Goal: Task Accomplishment & Management: Use online tool/utility

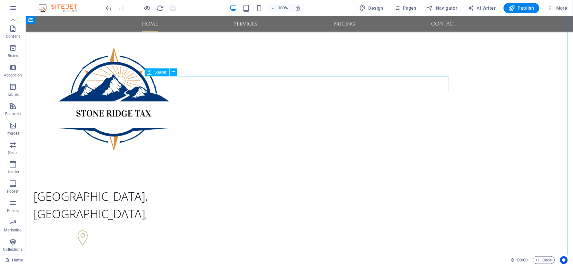
scroll to position [429, 0]
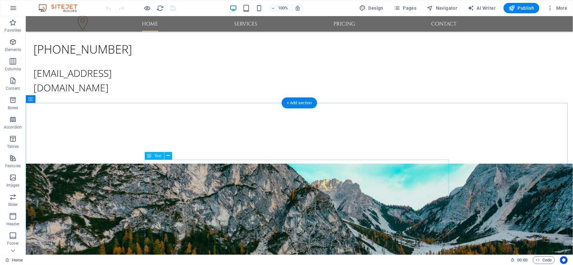
scroll to position [322, 0]
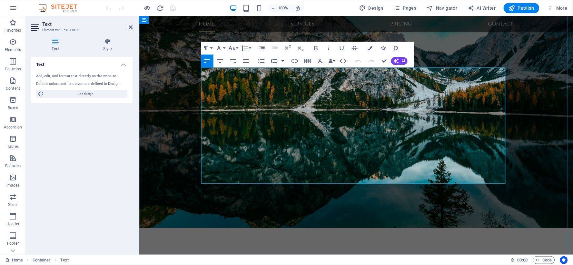
scroll to position [276, 0]
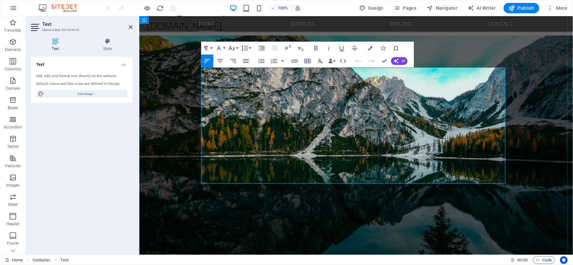
drag, startPoint x: 473, startPoint y: 94, endPoint x: 445, endPoint y: 92, distance: 27.8
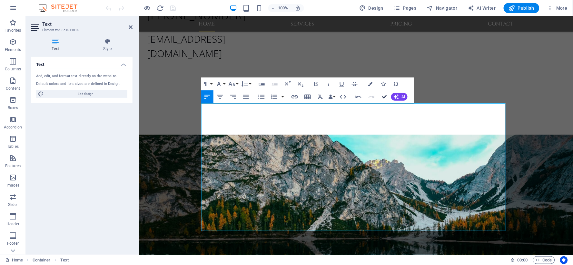
scroll to position [241, 0]
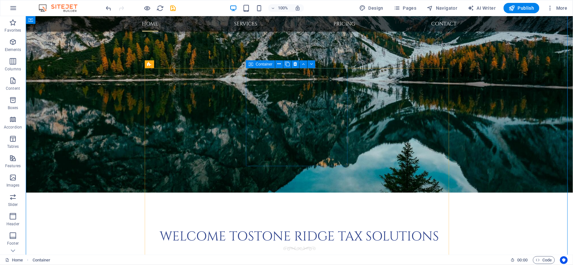
scroll to position [465, 0]
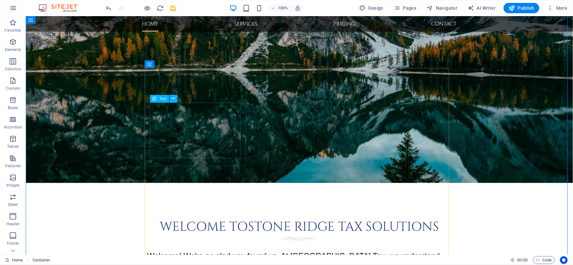
click at [156, 99] on icon at bounding box center [154, 99] width 5 height 8
click at [173, 96] on icon at bounding box center [173, 98] width 4 height 7
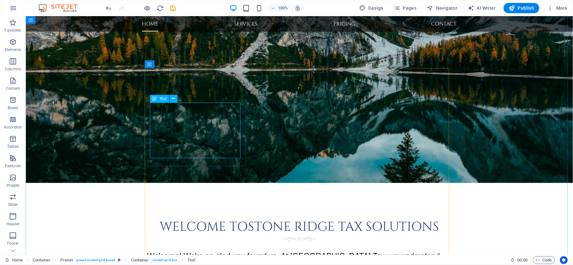
click at [157, 98] on icon at bounding box center [154, 99] width 5 height 8
click at [172, 98] on icon at bounding box center [173, 98] width 4 height 7
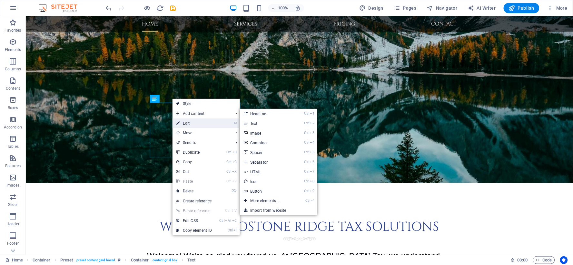
click at [186, 121] on link "⏎ Edit" at bounding box center [193, 123] width 43 height 10
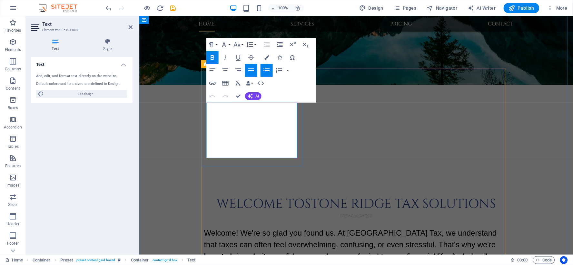
scroll to position [420, 0]
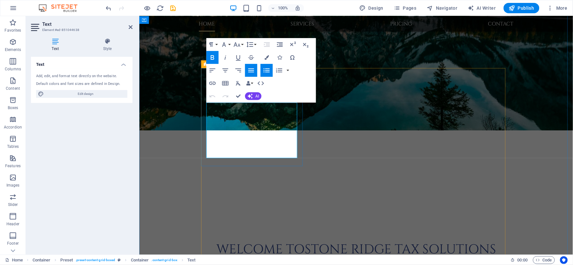
drag, startPoint x: 236, startPoint y: 150, endPoint x: 214, endPoint y: 106, distance: 48.8
click at [210, 70] on icon "button" at bounding box center [212, 70] width 8 height 8
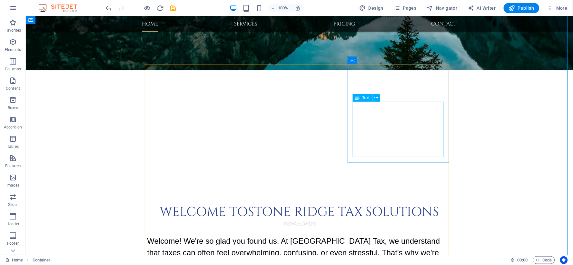
scroll to position [501, 0]
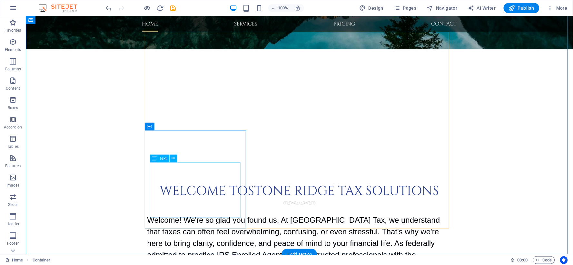
click at [174, 159] on icon at bounding box center [173, 158] width 4 height 7
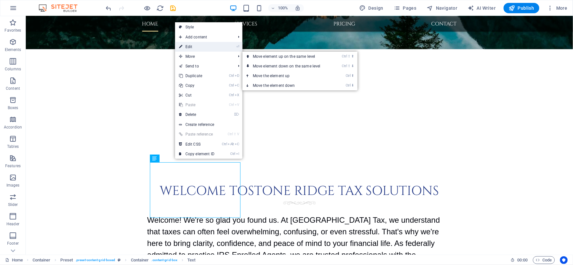
click at [204, 49] on link "⏎ Edit" at bounding box center [196, 47] width 43 height 10
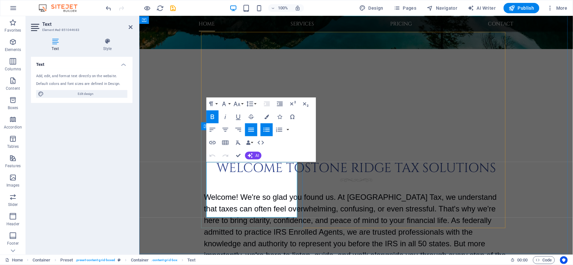
scroll to position [456, 0]
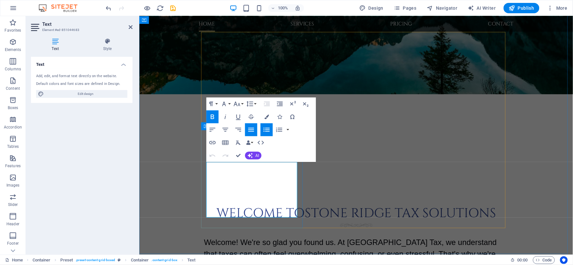
drag, startPoint x: 277, startPoint y: 210, endPoint x: 208, endPoint y: 167, distance: 80.8
click at [212, 129] on icon "button" at bounding box center [212, 130] width 8 height 8
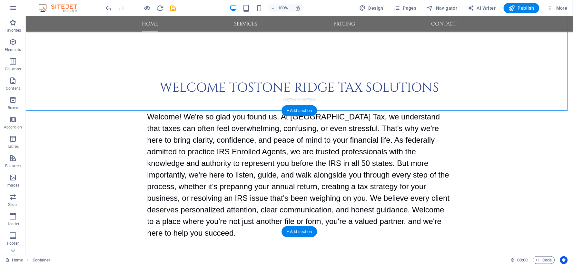
scroll to position [644, 0]
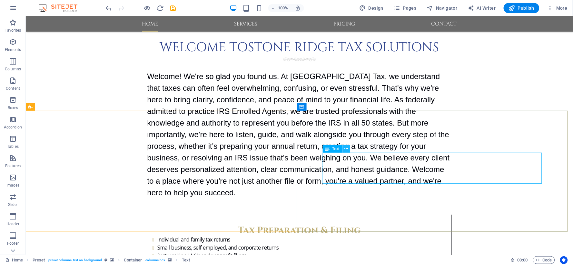
click at [345, 147] on icon at bounding box center [346, 148] width 4 height 7
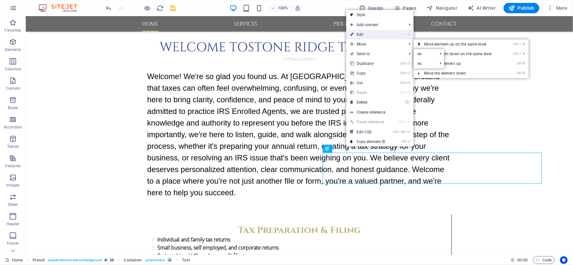
click at [372, 36] on link "⏎ Edit" at bounding box center [367, 35] width 43 height 10
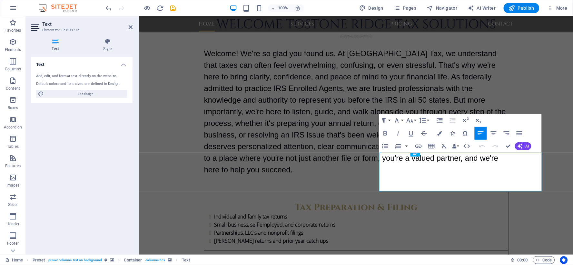
scroll to position [599, 0]
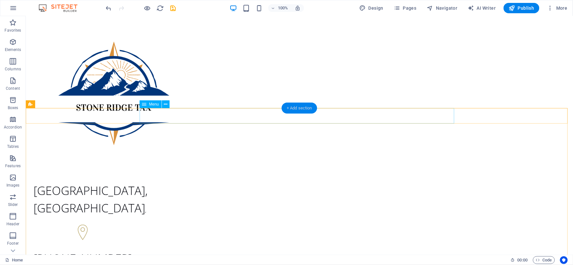
scroll to position [0, 0]
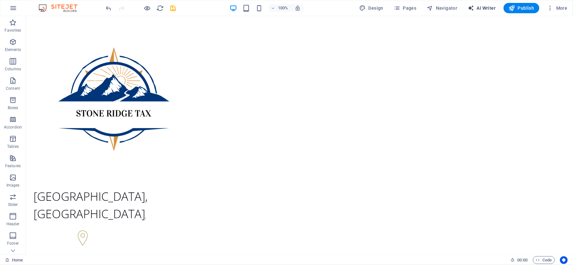
click at [487, 8] on span "AI Writer" at bounding box center [481, 8] width 28 height 6
select select "English"
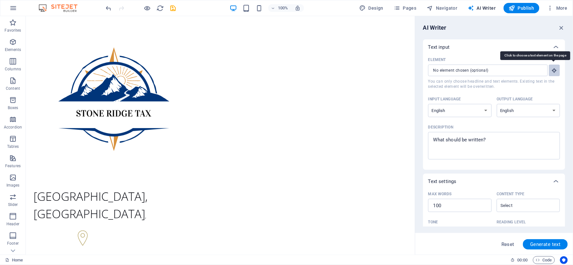
click at [555, 72] on icon "button" at bounding box center [554, 70] width 6 height 6
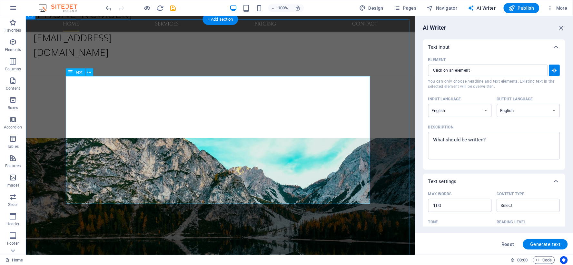
scroll to position [250, 0]
type input "#ed-851044620"
type textarea "x"
type input "142"
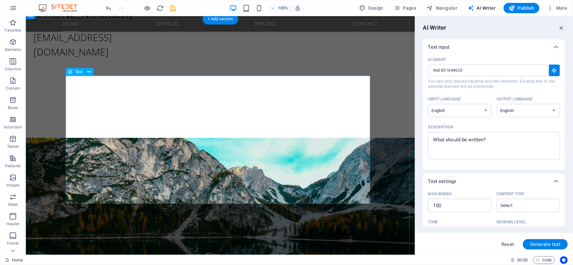
type textarea "x"
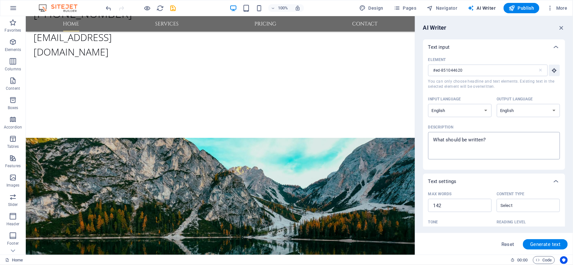
click at [488, 140] on textarea "Description x ​" at bounding box center [493, 145] width 125 height 21
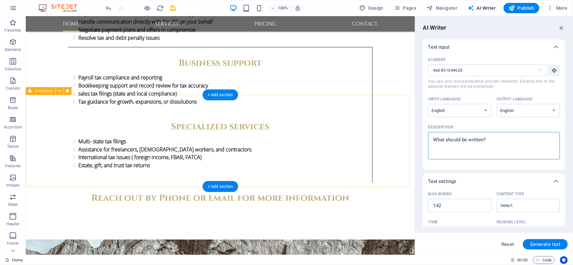
scroll to position [930, 0]
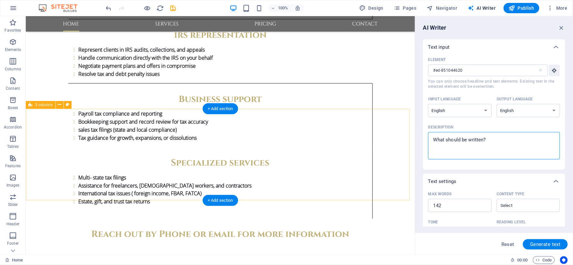
type textarea "x"
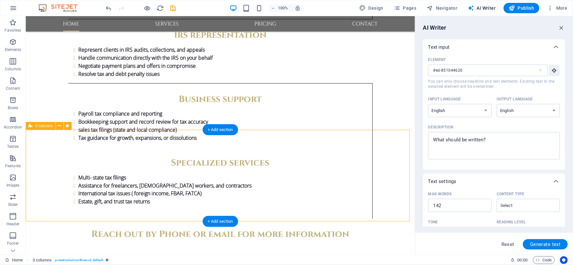
scroll to position [895, 0]
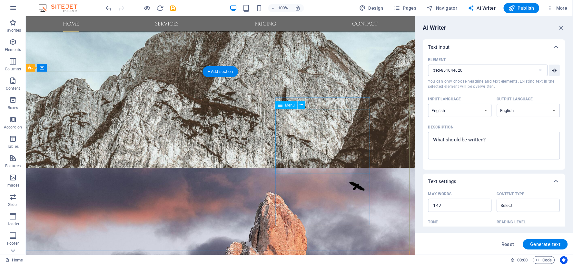
scroll to position [1217, 0]
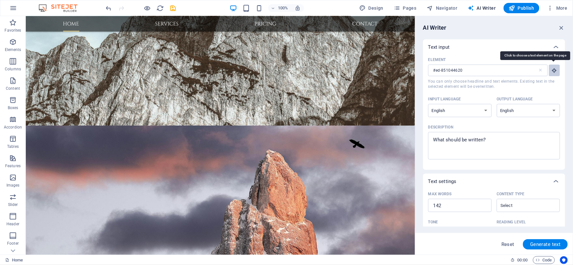
click at [553, 69] on icon "button" at bounding box center [554, 70] width 6 height 6
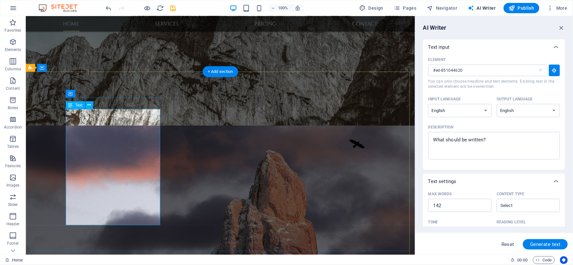
type input "#ed-851044875"
type textarea "x"
type input "83"
type textarea "x"
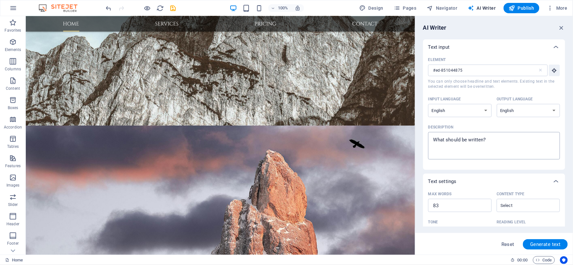
type textarea "x"
click at [490, 137] on textarea "Description x ​" at bounding box center [493, 145] width 125 height 21
click at [488, 139] on textarea "Description x ​" at bounding box center [493, 145] width 125 height 21
drag, startPoint x: 488, startPoint y: 139, endPoint x: 437, endPoint y: 137, distance: 51.6
click at [437, 137] on textarea "Description x ​" at bounding box center [493, 145] width 125 height 21
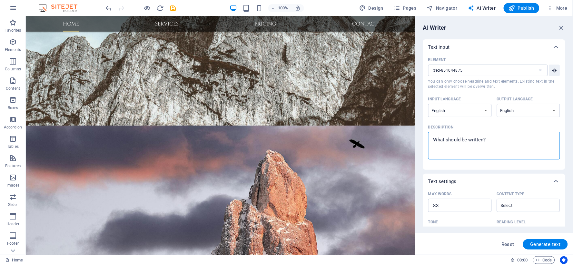
paste textarea "I'm [PERSON_NAME], an Enrolled Agent and Tax Paralegal based in [GEOGRAPHIC_DAT…"
type textarea "I'm [PERSON_NAME], an Enrolled Agent and Tax Paralegal based in [GEOGRAPHIC_DAT…"
type textarea "x"
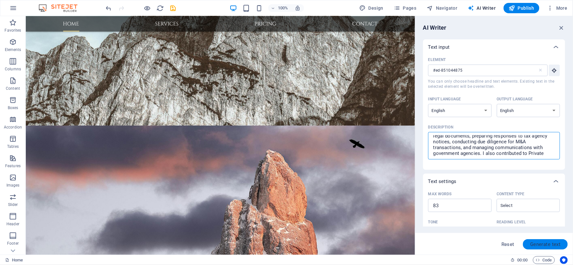
type textarea "I'm [PERSON_NAME], an Enrolled Agent and Tax Paralegal based in [GEOGRAPHIC_DAT…"
click at [539, 242] on span "Generate text" at bounding box center [545, 243] width 31 height 5
type textarea "x"
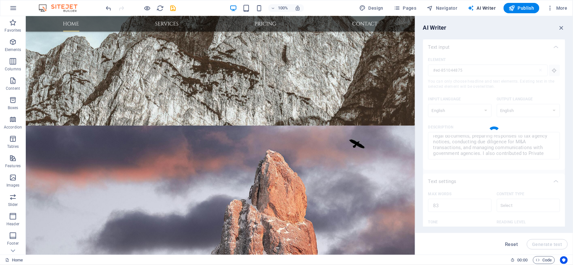
type textarea "x"
type textarea "[PERSON_NAME] is an experienced Enrolled Agent and Tax Paralegal located in [GE…"
type textarea "x"
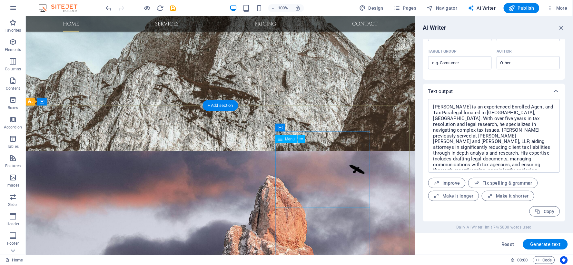
scroll to position [1181, 0]
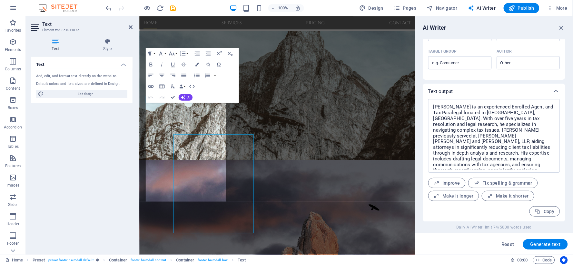
scroll to position [1171, 0]
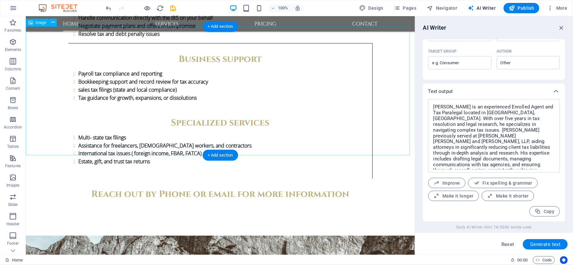
scroll to position [1027, 0]
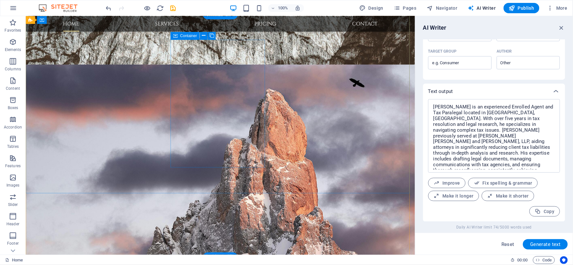
scroll to position [1206, 0]
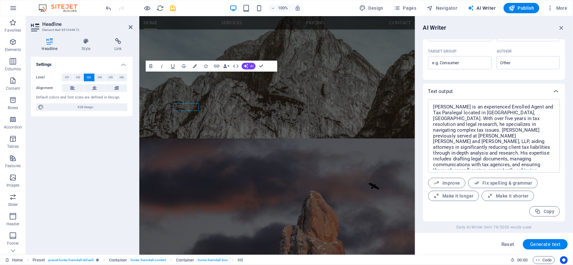
scroll to position [1196, 0]
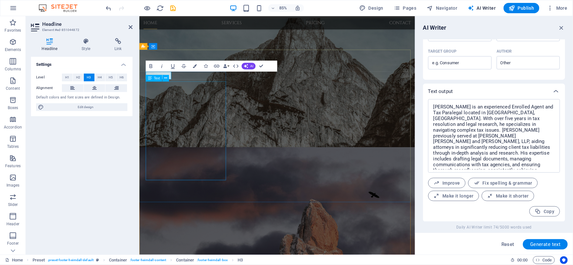
type input "#ed-851044872"
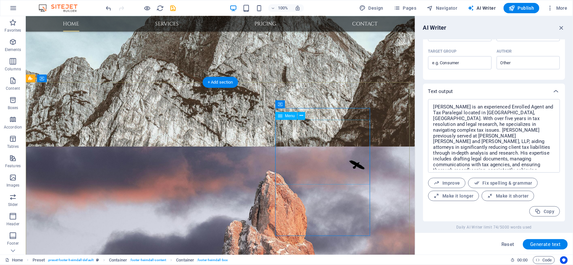
scroll to position [1206, 0]
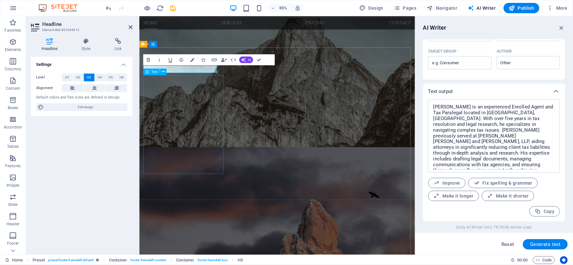
scroll to position [1198, 0]
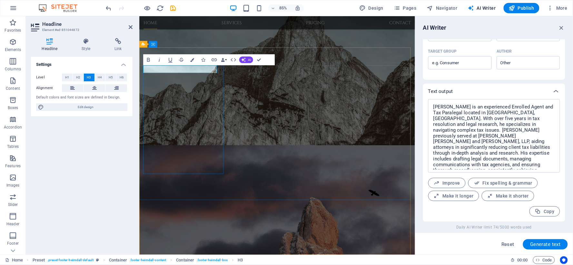
drag, startPoint x: 320, startPoint y: 191, endPoint x: 400, endPoint y: 158, distance: 87.7
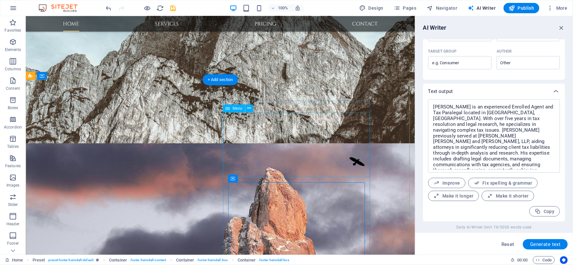
scroll to position [1209, 0]
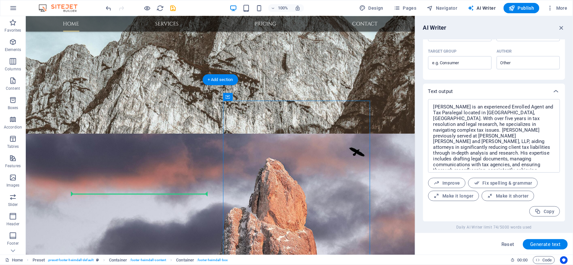
drag, startPoint x: 250, startPoint y: 111, endPoint x: 161, endPoint y: 199, distance: 125.3
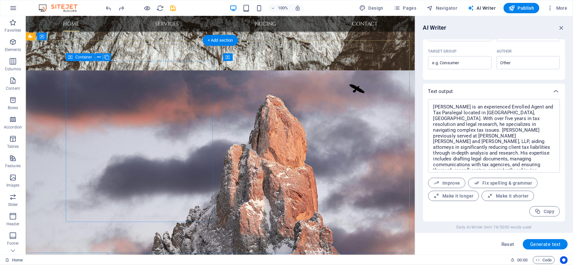
scroll to position [1200, 0]
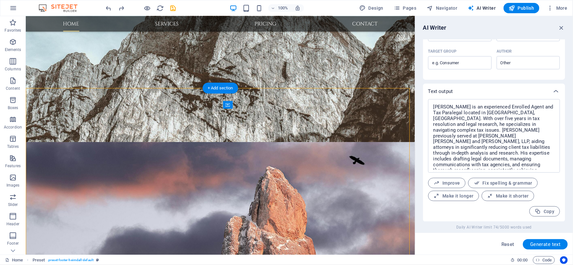
drag, startPoint x: 270, startPoint y: 202, endPoint x: 244, endPoint y: 106, distance: 99.6
drag, startPoint x: 266, startPoint y: 121, endPoint x: 241, endPoint y: 170, distance: 55.3
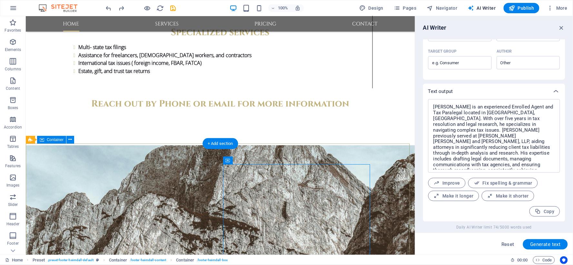
scroll to position [1204, 0]
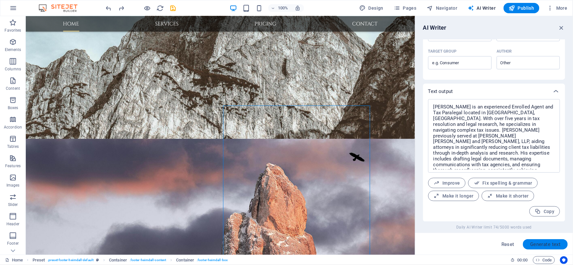
click at [544, 245] on span "Generate text" at bounding box center [545, 243] width 31 height 5
type textarea "x"
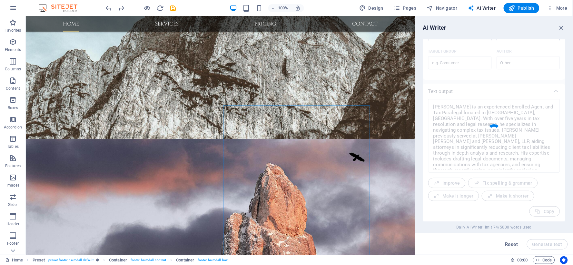
type textarea "x"
type textarea "Introducing [PERSON_NAME]: a seasoned Enrolled Agent and Tax Paralegal in [GEOG…"
type textarea "x"
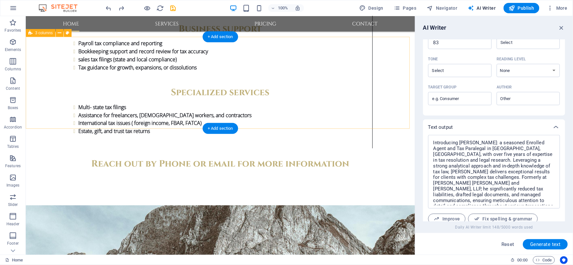
scroll to position [1002, 0]
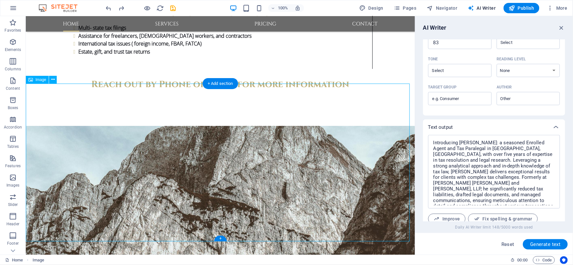
scroll to position [1110, 0]
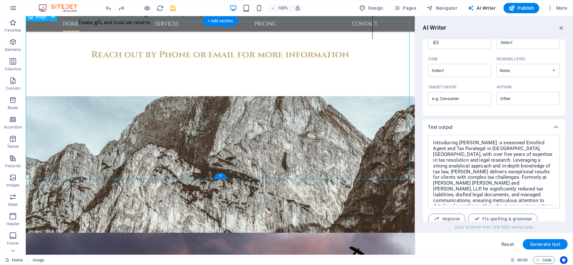
drag, startPoint x: 382, startPoint y: 150, endPoint x: 287, endPoint y: 112, distance: 102.2
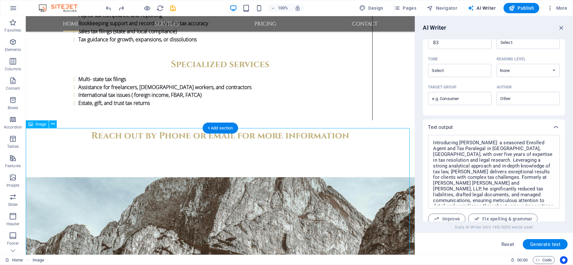
scroll to position [1002, 0]
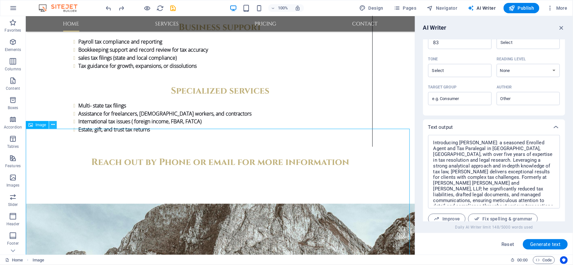
click at [55, 125] on button at bounding box center [53, 125] width 8 height 8
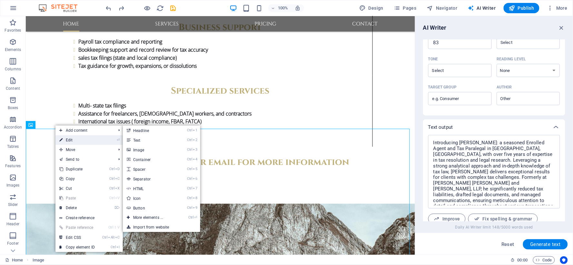
click at [63, 137] on link "⏎ Edit" at bounding box center [76, 140] width 43 height 10
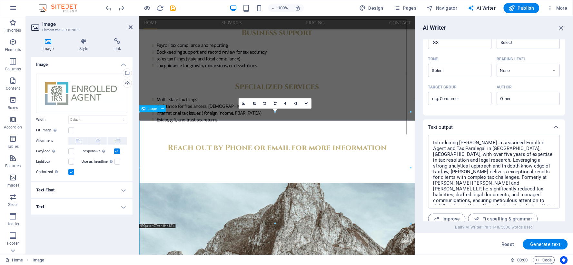
scroll to position [992, 0]
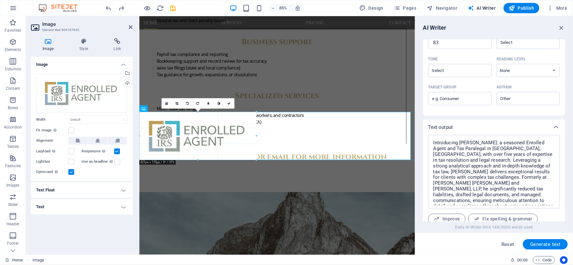
drag, startPoint x: 410, startPoint y: 223, endPoint x: 107, endPoint y: 152, distance: 311.4
type input "428"
select select "px"
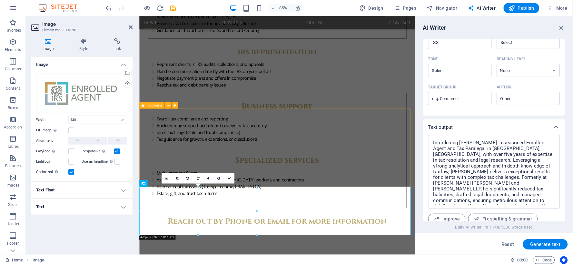
scroll to position [884, 0]
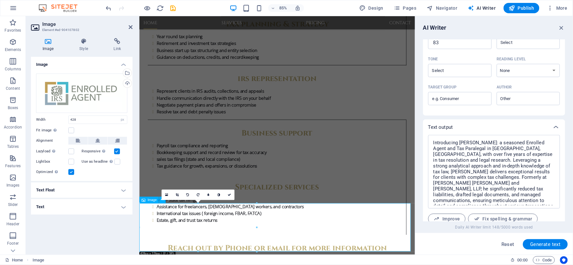
click at [77, 140] on icon at bounding box center [78, 141] width 5 height 8
click at [99, 234] on div "Image Drag files here, click to choose files or select files from Files or our …" at bounding box center [81, 153] width 101 height 192
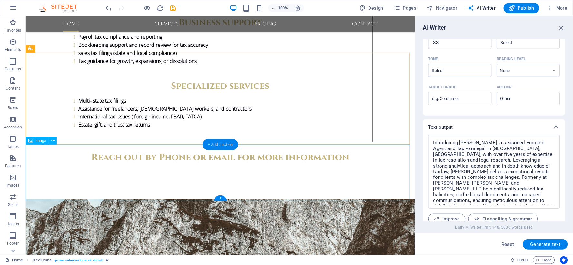
scroll to position [967, 0]
